Goal: Information Seeking & Learning: Learn about a topic

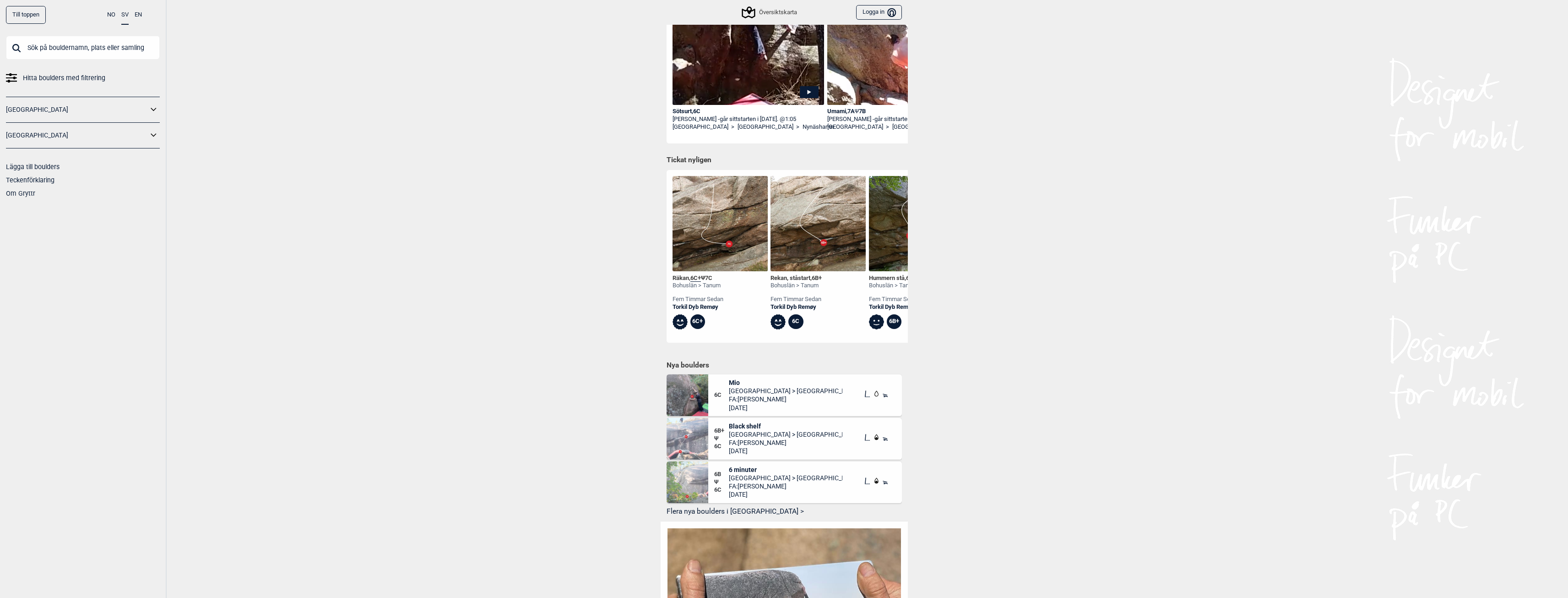
scroll to position [229, 0]
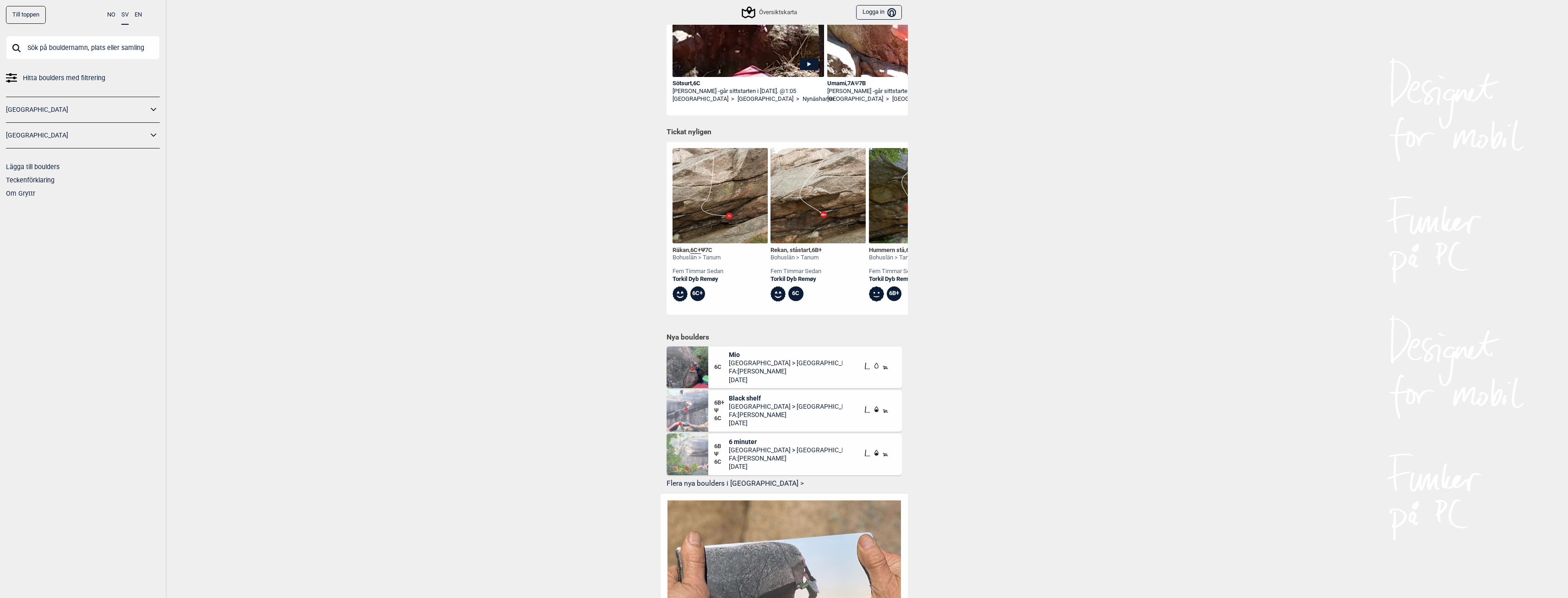
click at [683, 362] on img at bounding box center [687, 367] width 41 height 41
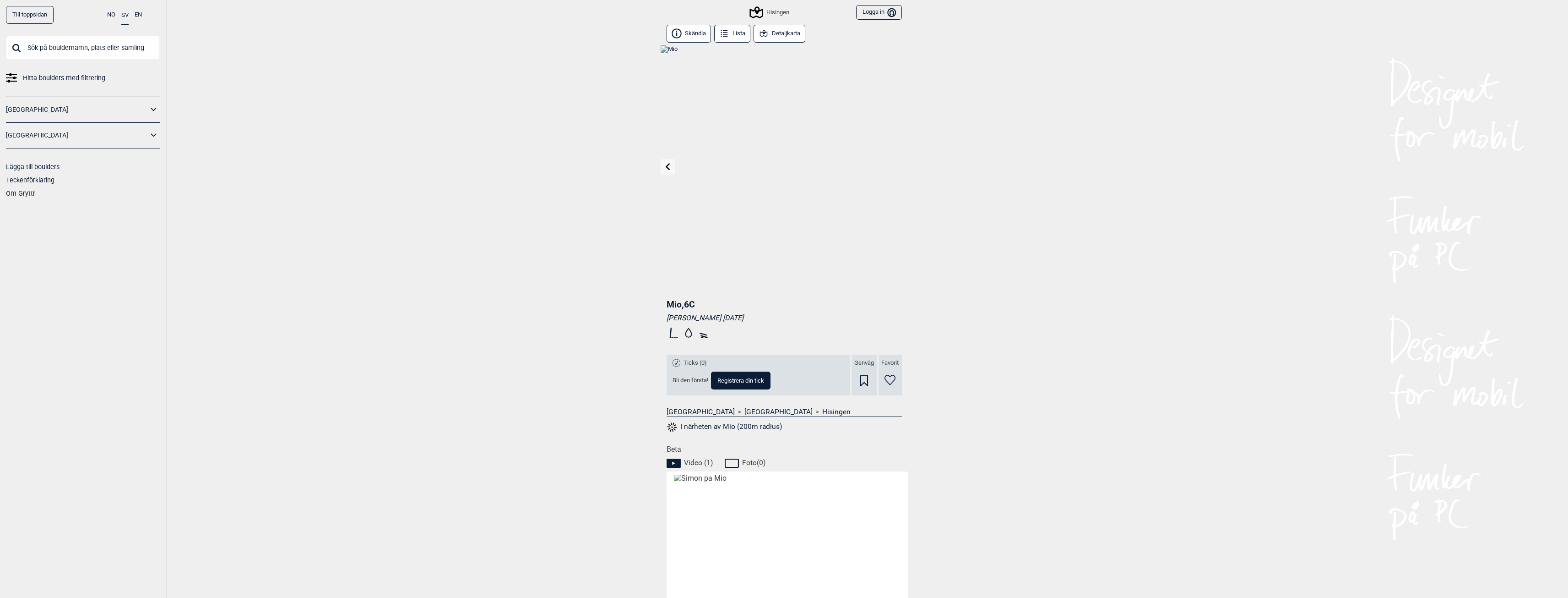
click at [780, 35] on button "Detaljkarta" at bounding box center [780, 33] width 52 height 18
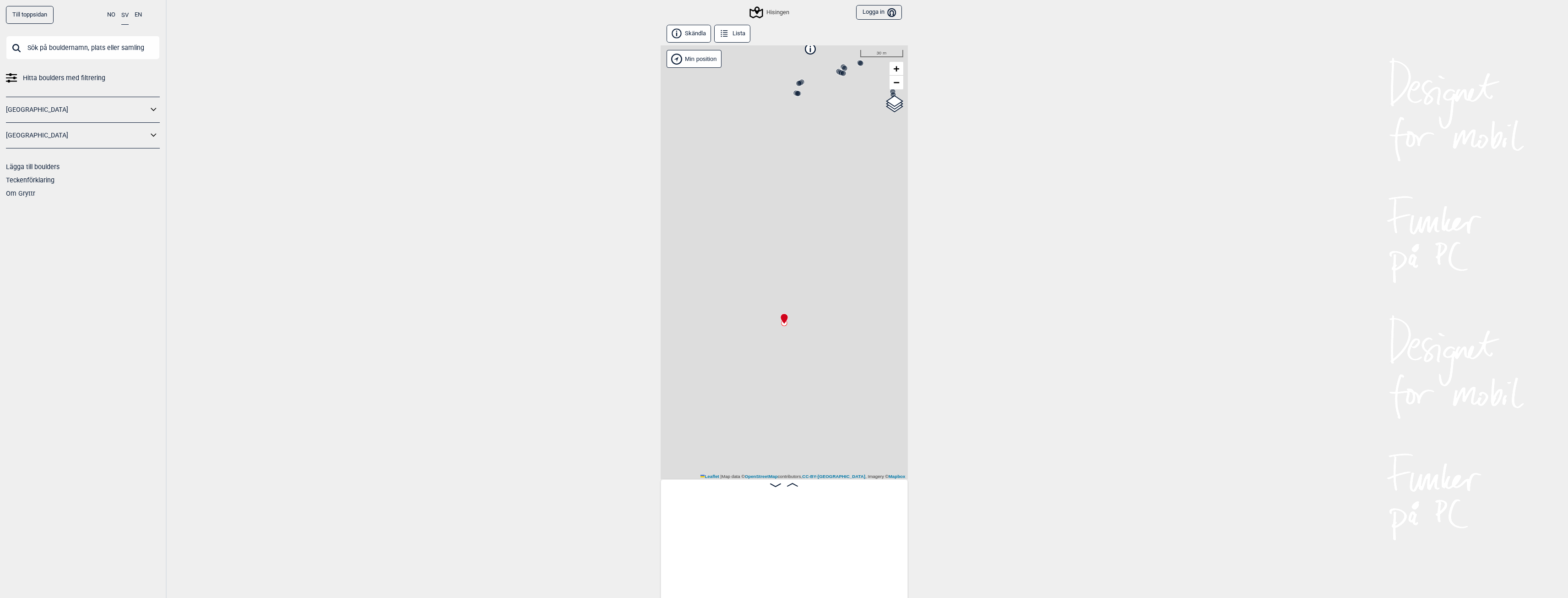
scroll to position [0, 1547]
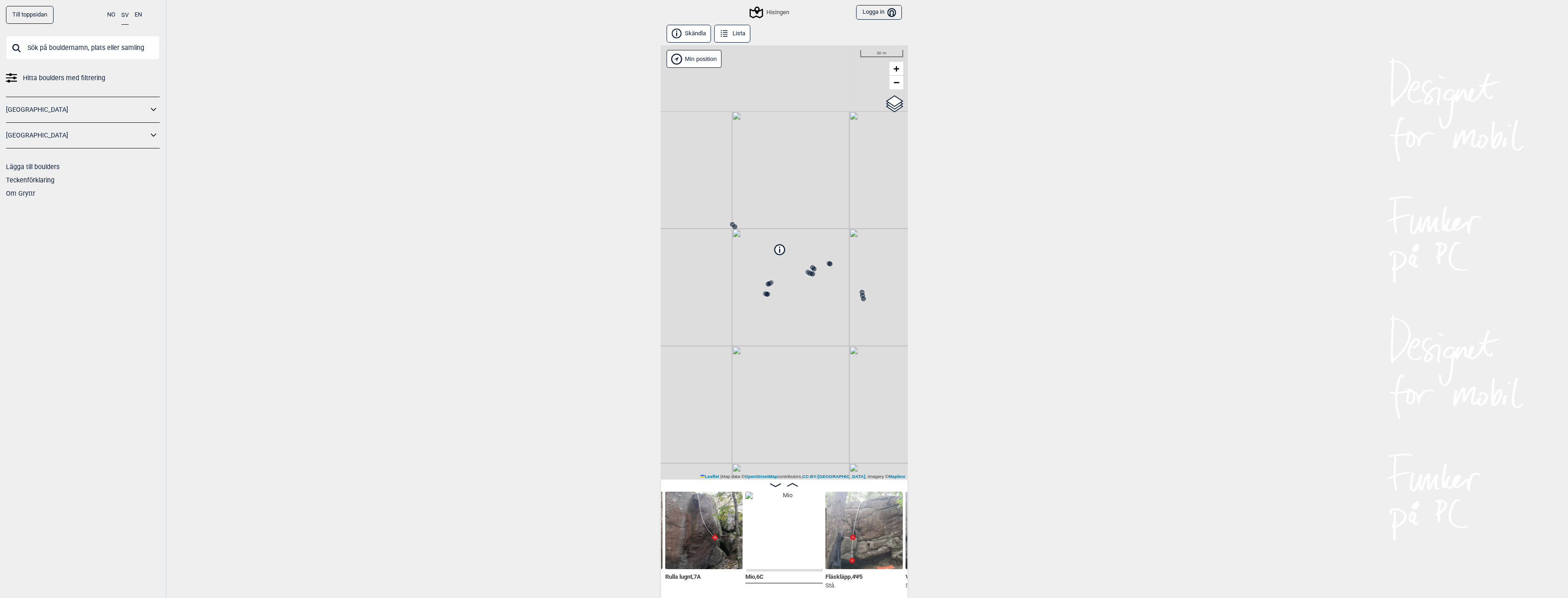
drag, startPoint x: 823, startPoint y: 195, endPoint x: 809, endPoint y: 354, distance: 159.6
click at [810, 356] on div "Hisingen Min position 30 m + − OpenStreetMap Google satellite Leaflet | Map dat…" at bounding box center [784, 262] width 247 height 434
drag, startPoint x: 783, startPoint y: 396, endPoint x: 828, endPoint y: 189, distance: 211.8
click at [828, 192] on div "Hisingen Min position 30 m + − OpenStreetMap Google satellite Leaflet | Map dat…" at bounding box center [784, 262] width 247 height 434
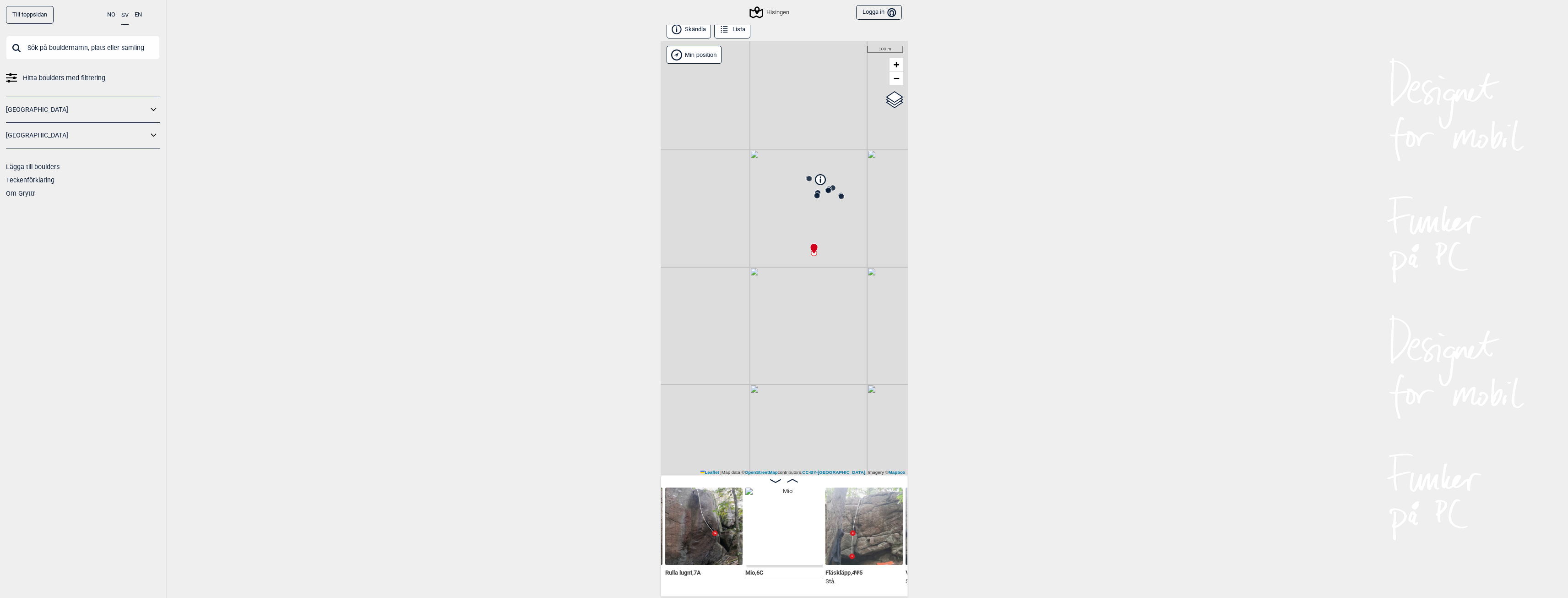
scroll to position [5, 0]
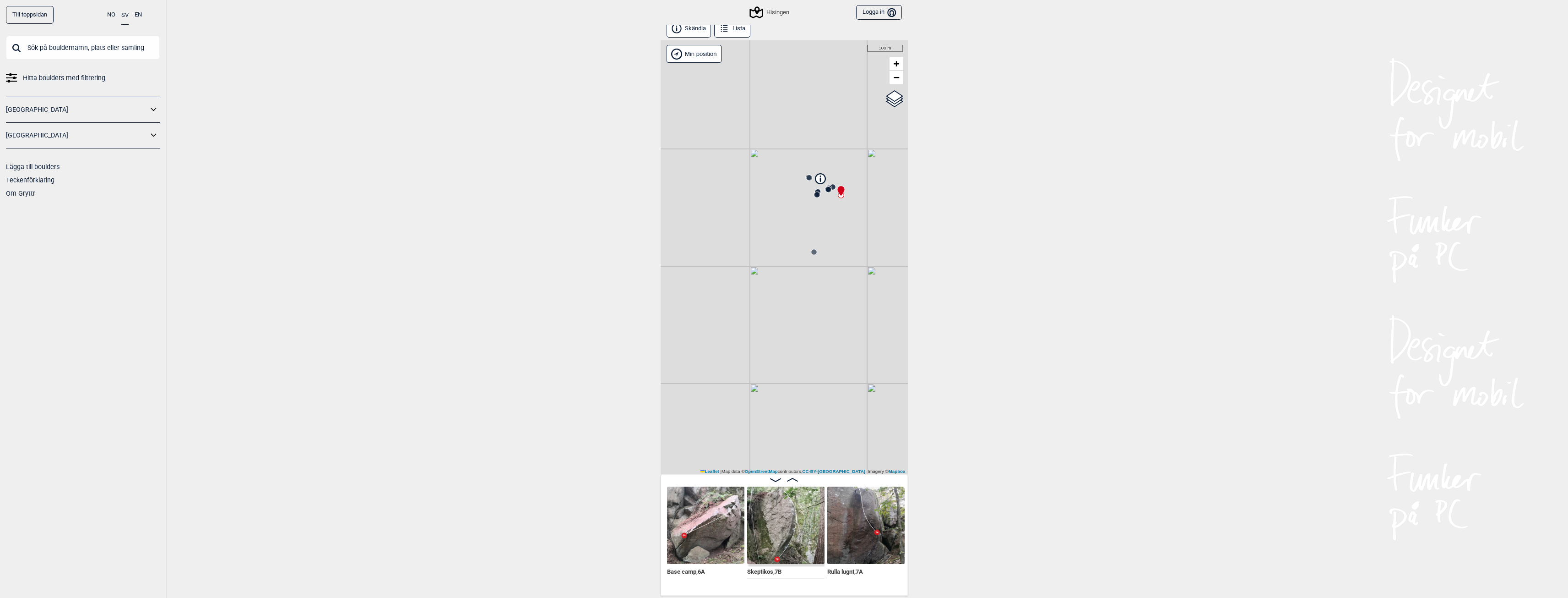
scroll to position [0, 1387]
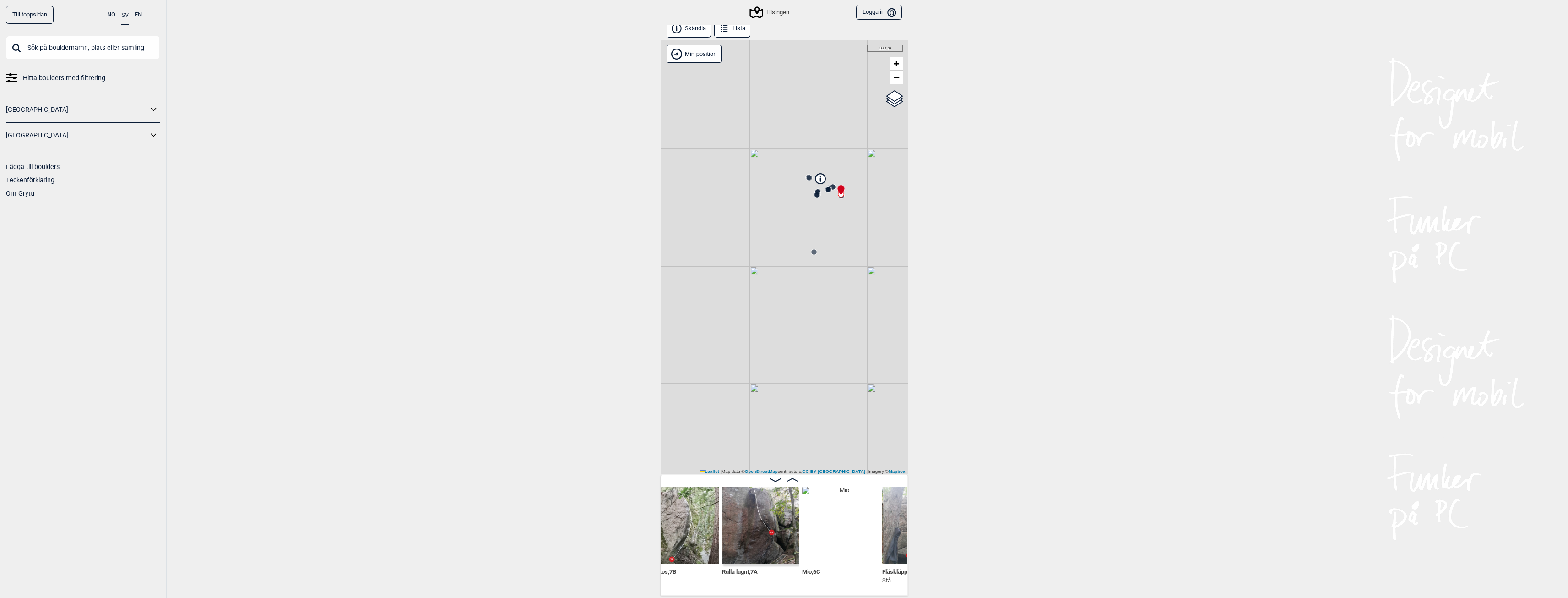
scroll to position [0, 1504]
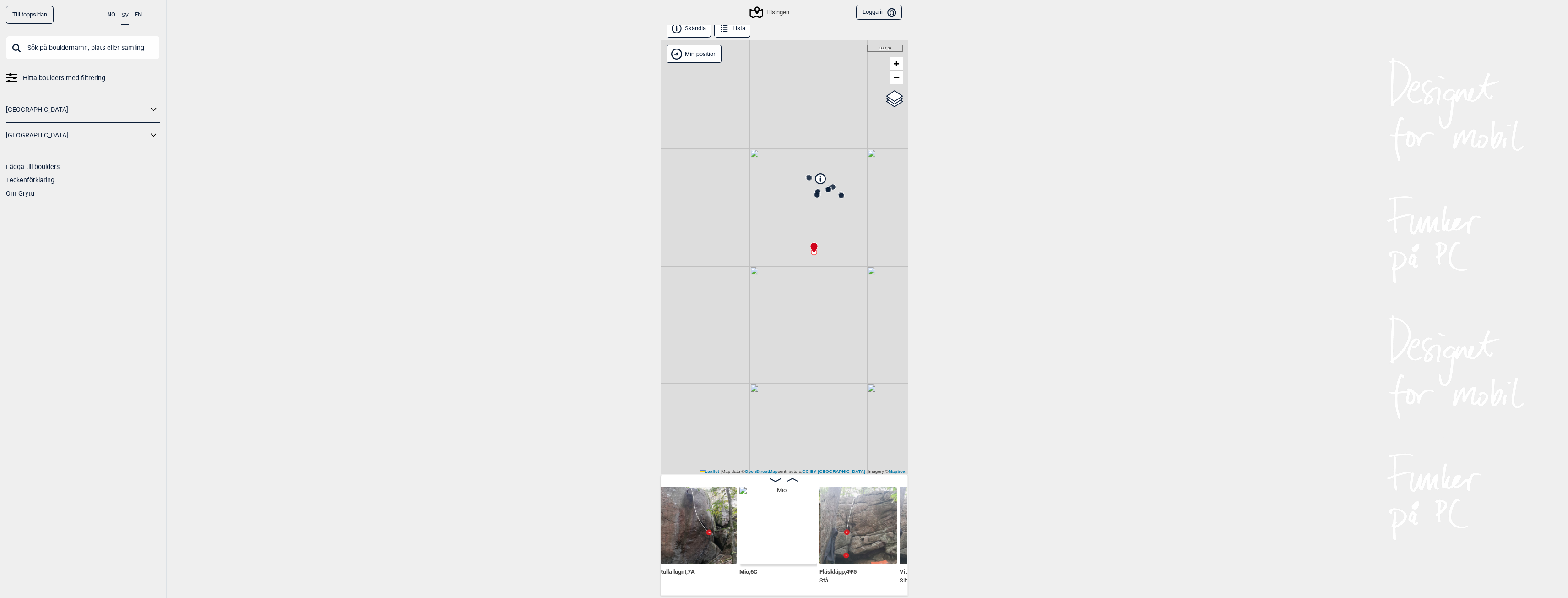
scroll to position [0, 1567]
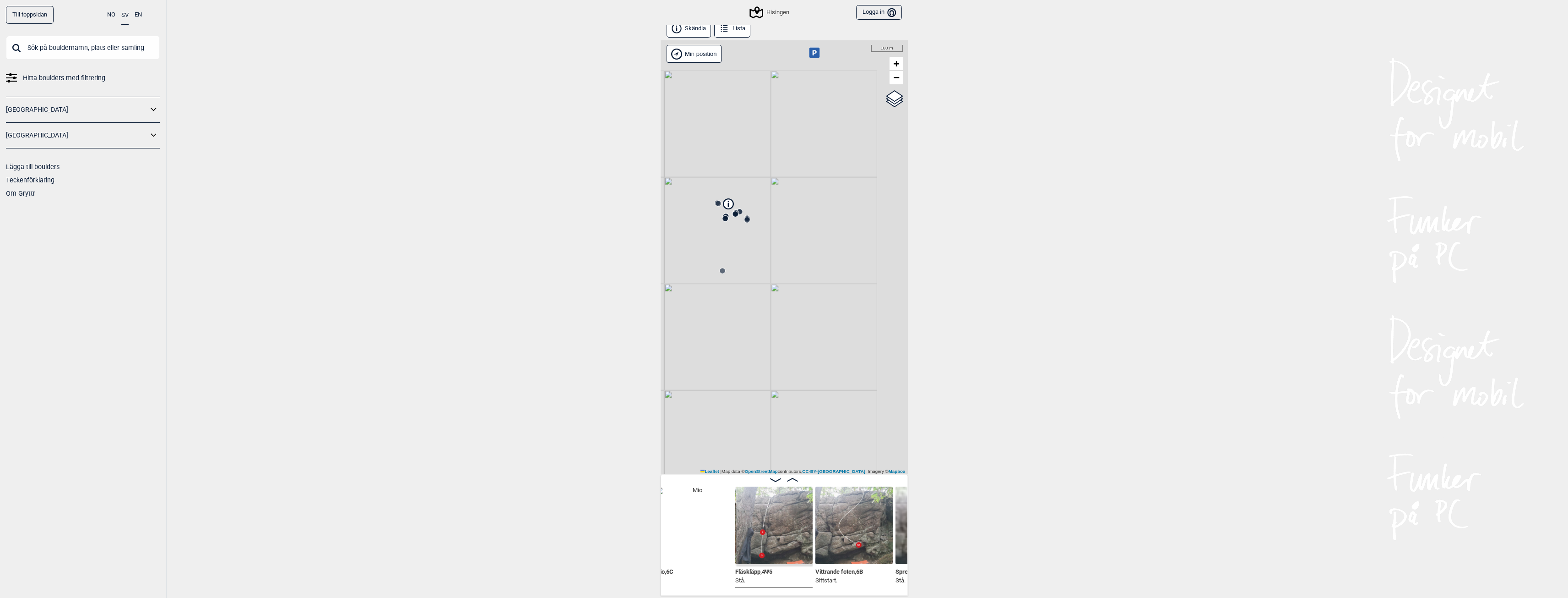
scroll to position [0, 1656]
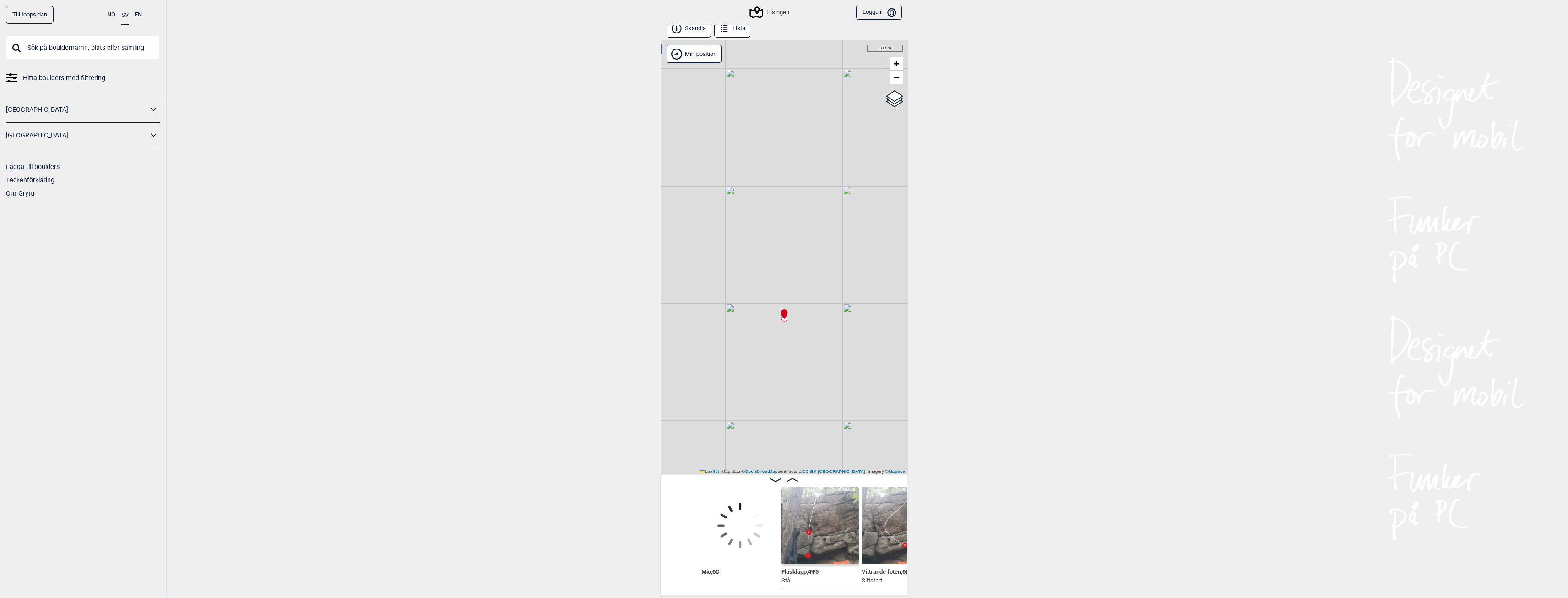
scroll to position [0, 1580]
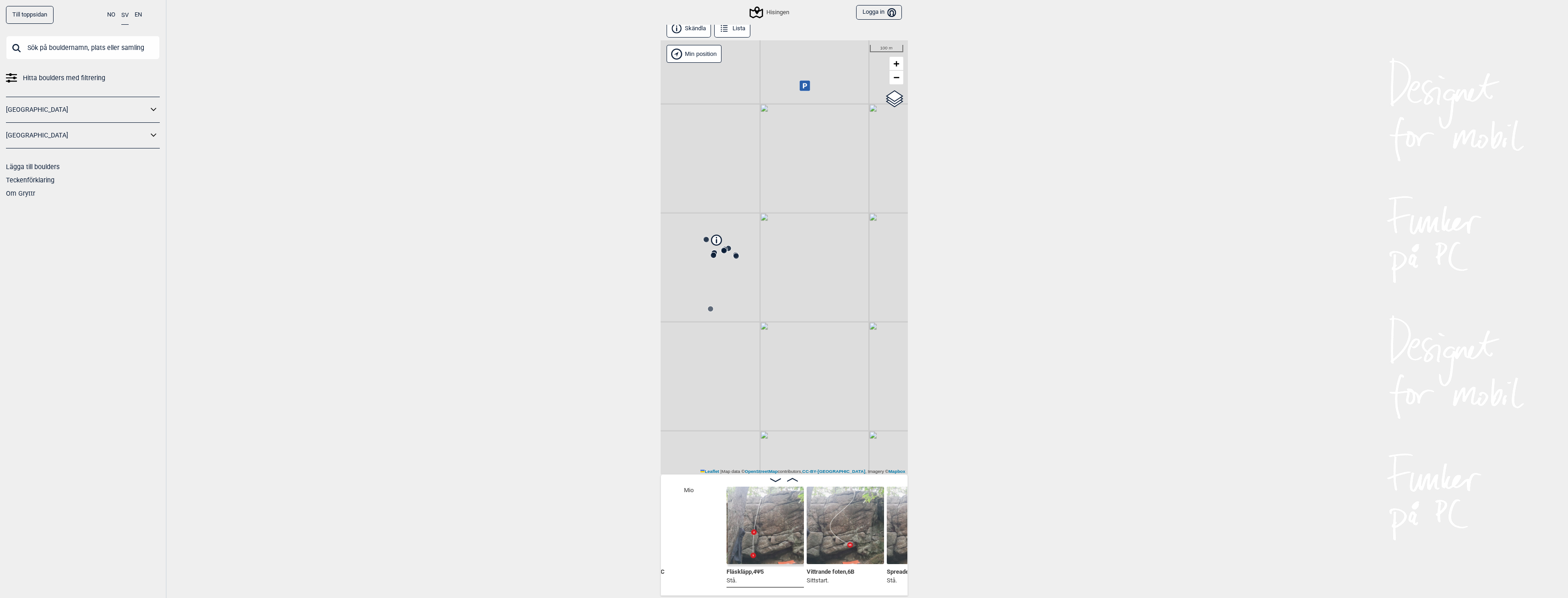
scroll to position [0, 1653]
click at [841, 533] on img at bounding box center [844, 525] width 77 height 77
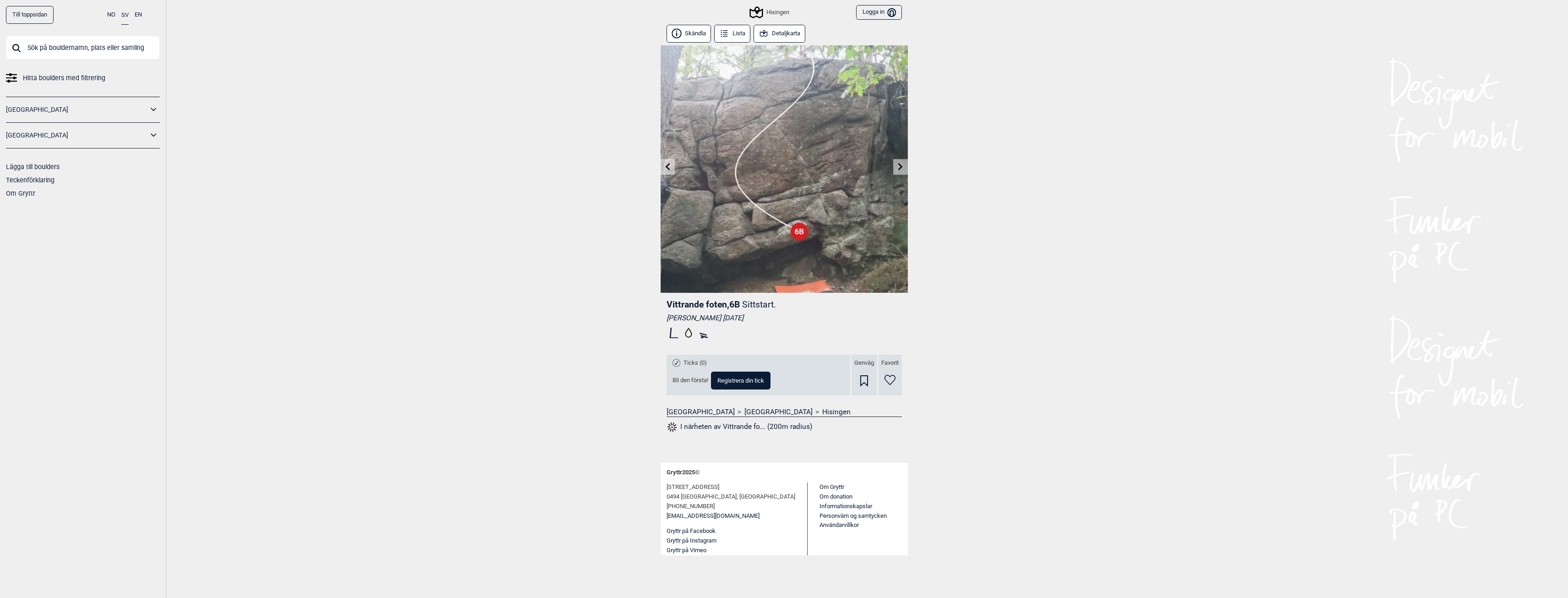
click at [898, 171] on link at bounding box center [900, 167] width 14 height 15
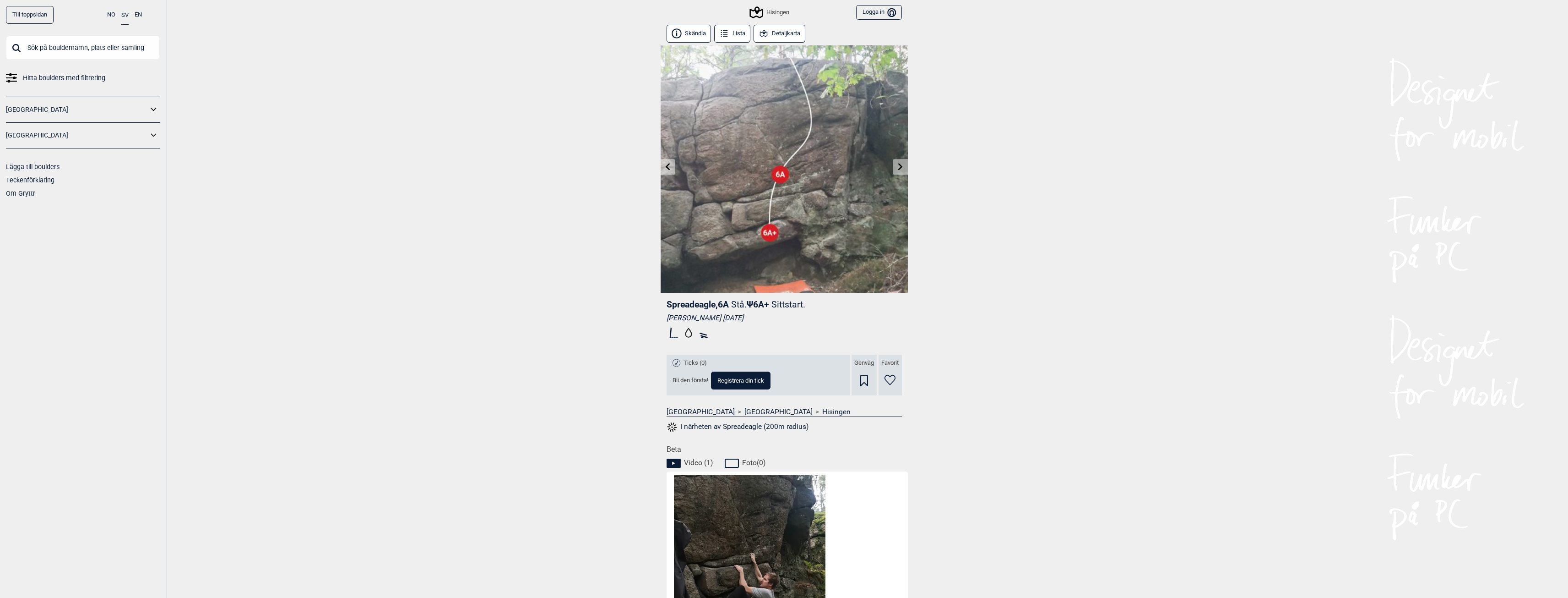
click at [895, 165] on link at bounding box center [900, 167] width 14 height 15
